Goal: Check status

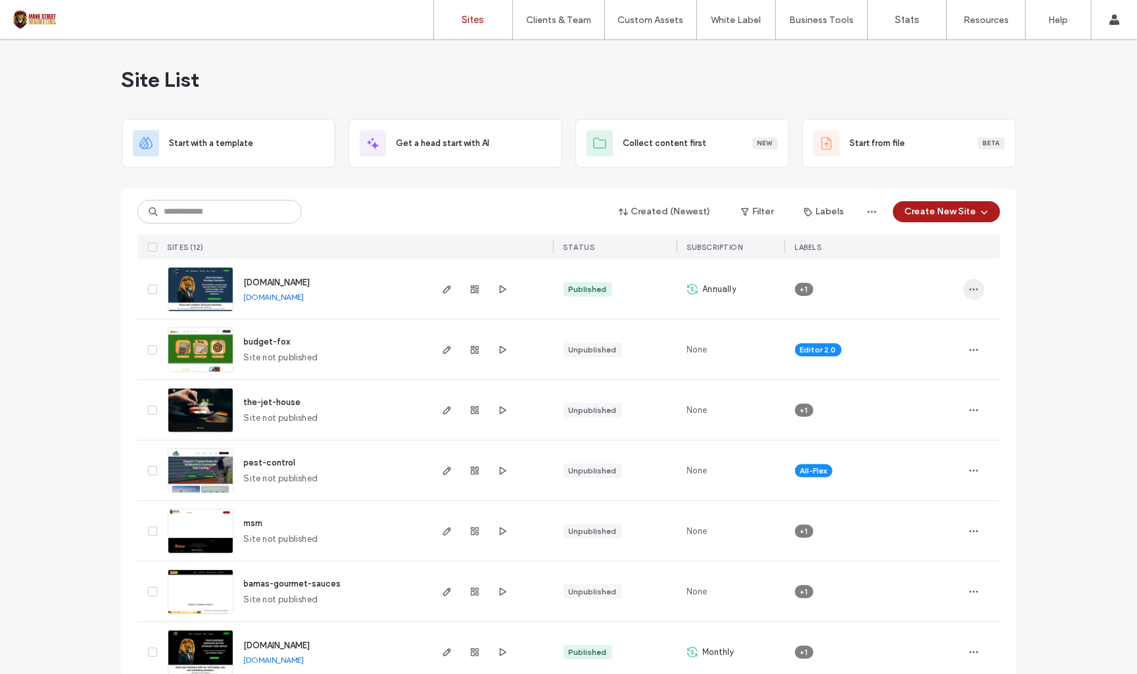
click at [964, 293] on span "button" at bounding box center [974, 289] width 21 height 21
click at [899, 447] on span "Site Dashboard" at bounding box center [917, 448] width 61 height 13
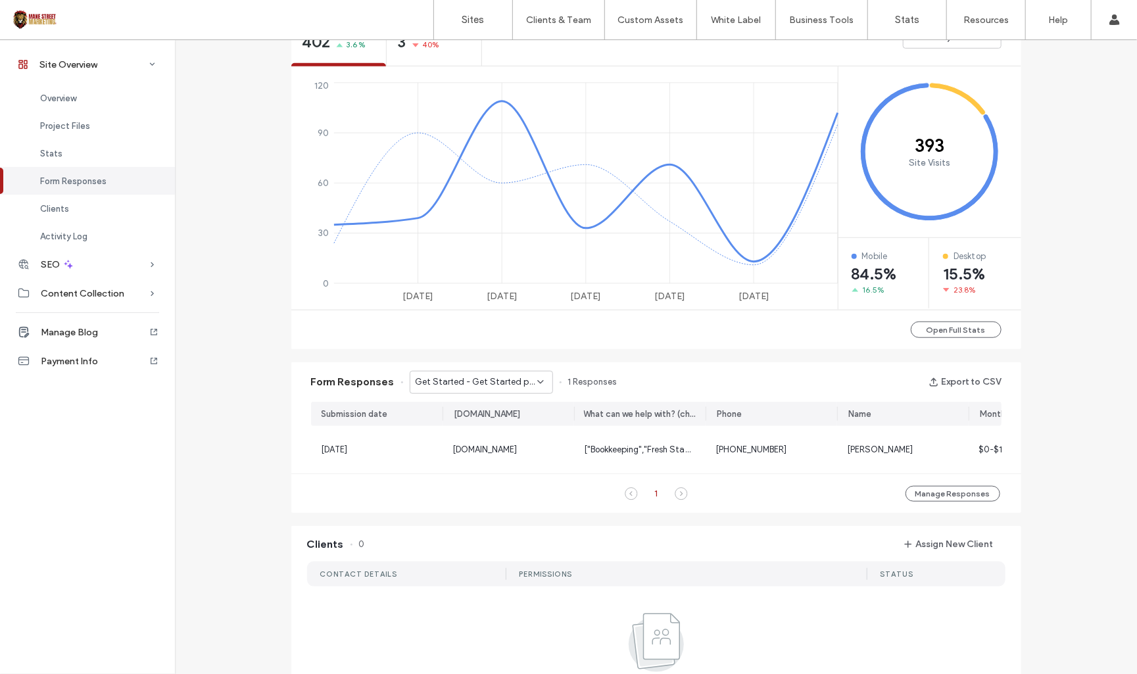
scroll to position [549, 0]
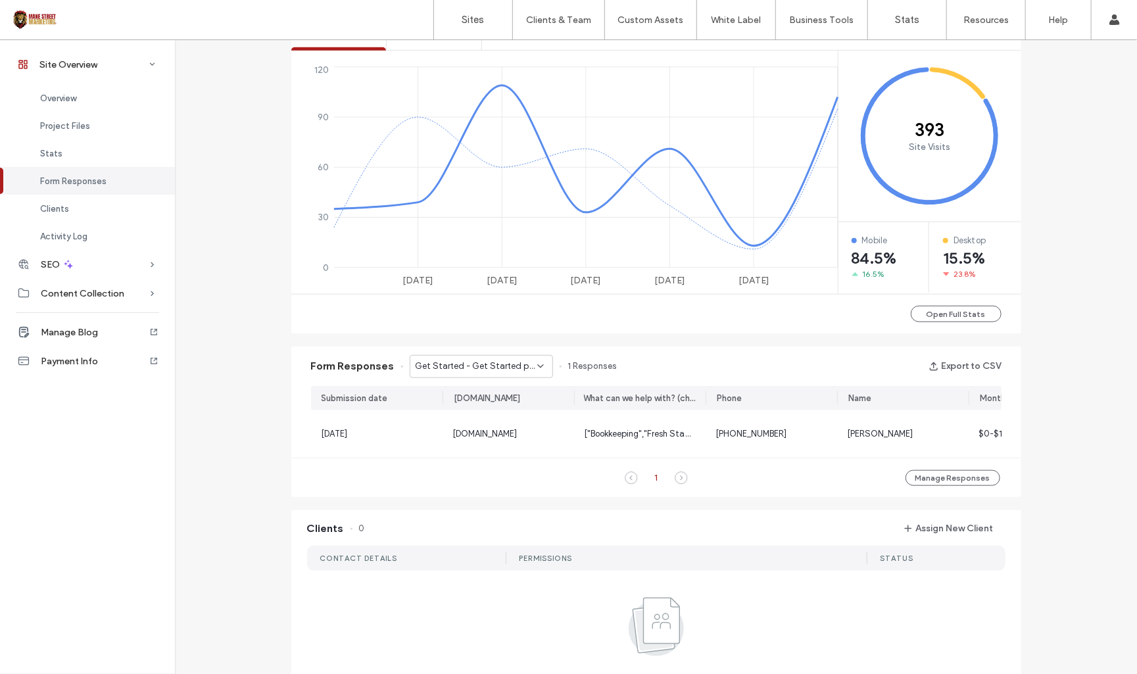
click at [538, 366] on icon at bounding box center [540, 366] width 11 height 11
click at [498, 407] on span "Contact us any time - Contact page" at bounding box center [472, 412] width 126 height 13
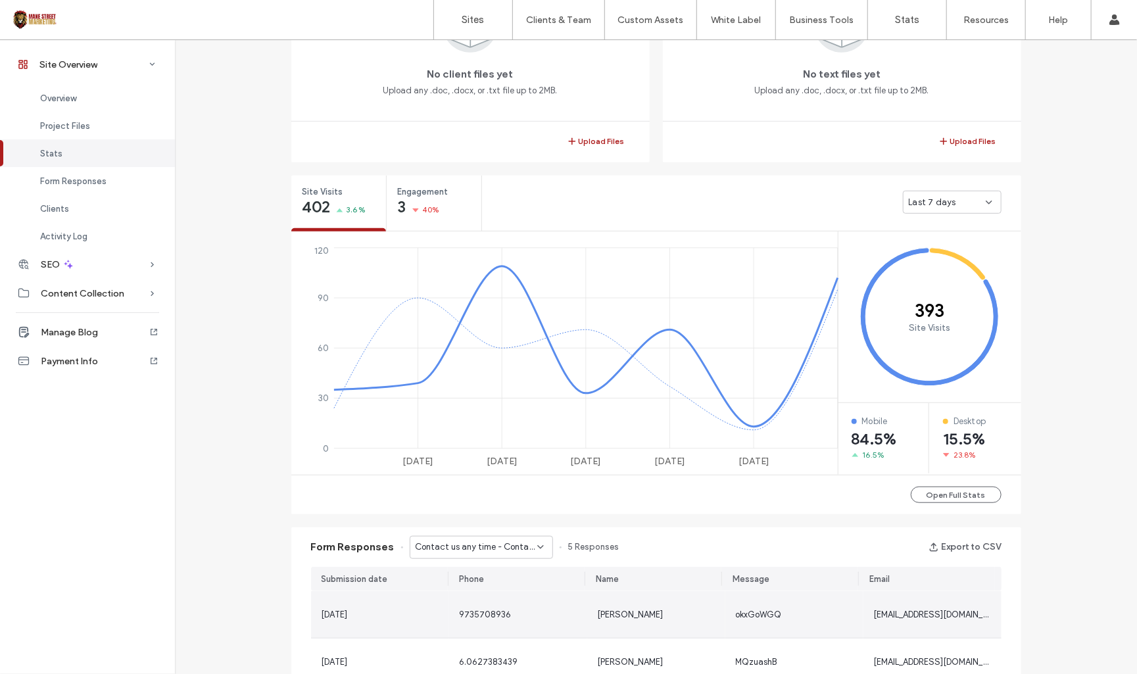
scroll to position [280, 0]
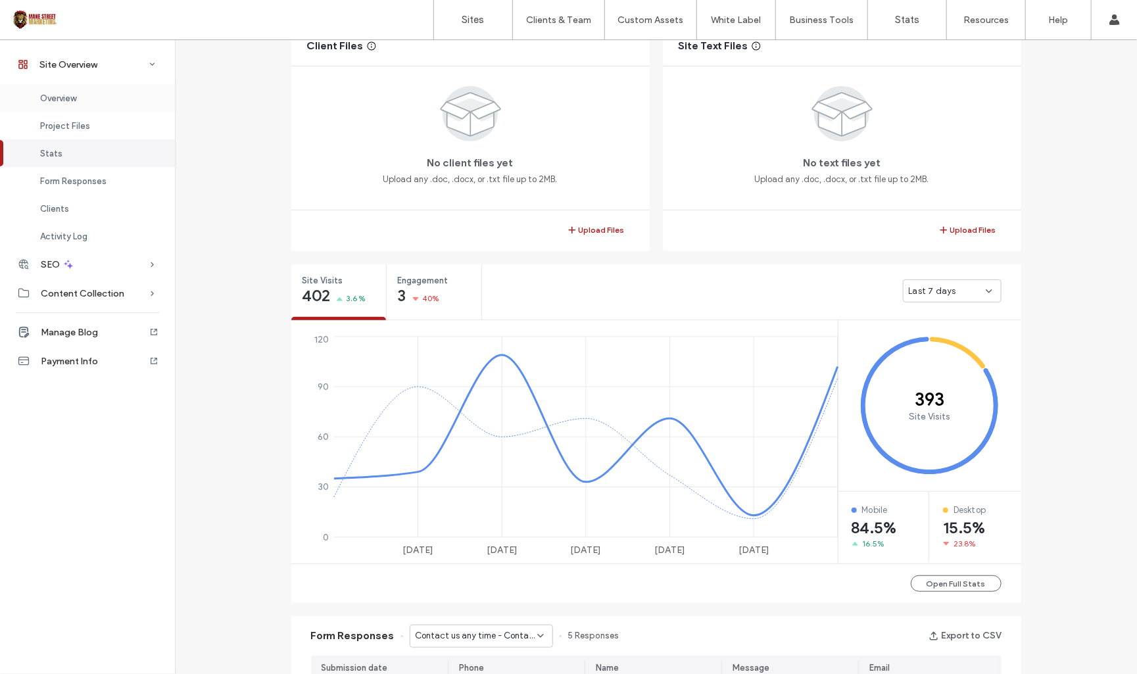
click at [73, 103] on div "Overview" at bounding box center [87, 98] width 175 height 28
